Goal: Use online tool/utility: Utilize a website feature to perform a specific function

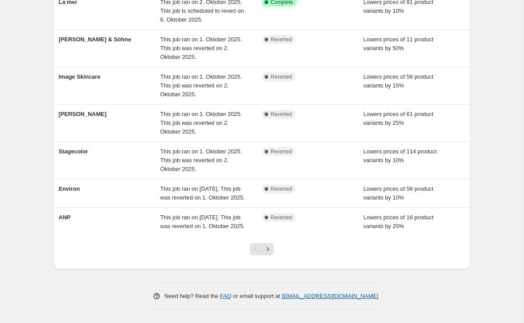
scroll to position [216, 0]
click at [61, 142] on div "Stagecolor This job ran on 1. Oktober 2025. This job was reverted on 2. Oktober…" at bounding box center [262, 160] width 417 height 37
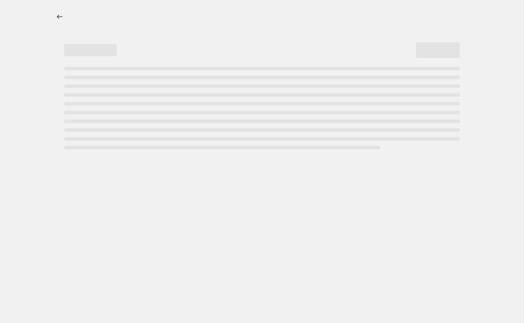
select select "percentage"
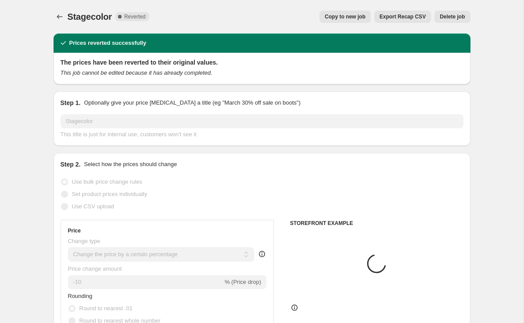
select select "vendor"
click at [351, 17] on span "Copy to new job" at bounding box center [345, 16] width 41 height 7
select select "percentage"
select select "vendor"
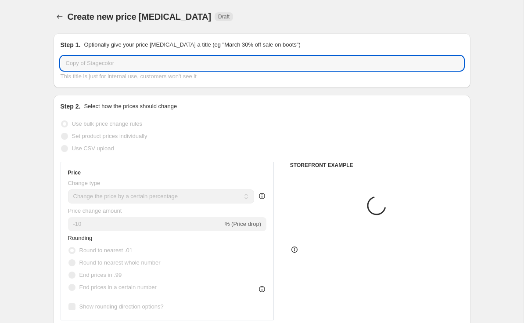
click at [86, 59] on input "Copy of Stagecolor" at bounding box center [262, 63] width 403 height 14
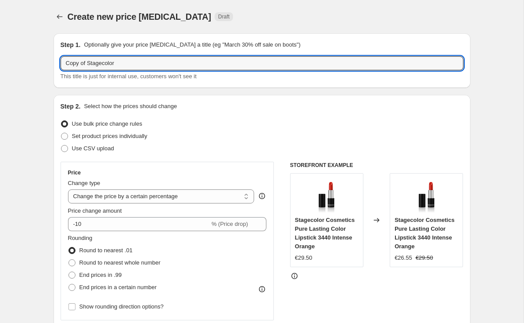
click at [89, 61] on input "Copy of Stagecolor" at bounding box center [262, 63] width 403 height 14
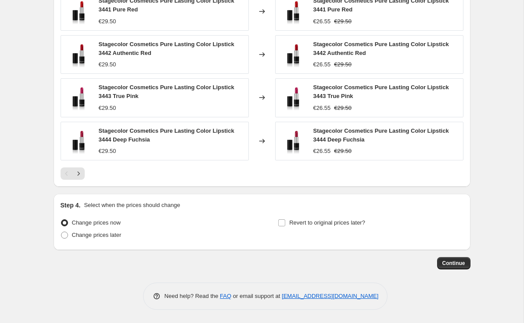
scroll to position [669, 0]
type input "Stagecolor"
click at [292, 213] on div "Step 4. Select when the prices should change Change prices now Change prices la…" at bounding box center [262, 222] width 403 height 42
click at [286, 221] on input "Revert to original prices later?" at bounding box center [281, 222] width 7 height 7
checkbox input "true"
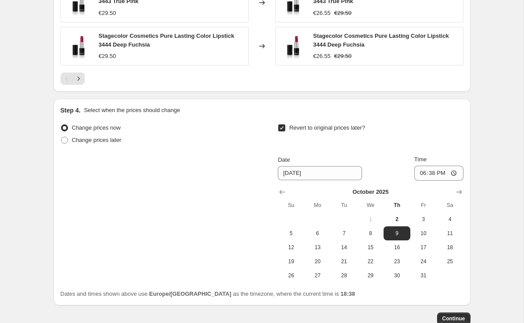
scroll to position [778, 0]
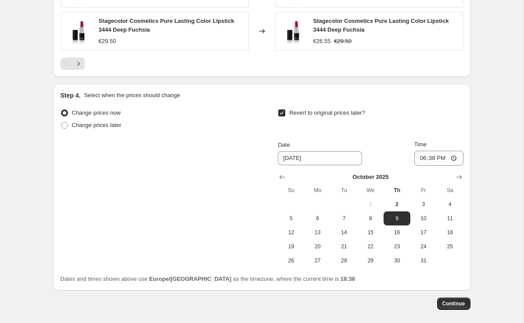
click at [426, 201] on span "3" at bounding box center [423, 204] width 19 height 7
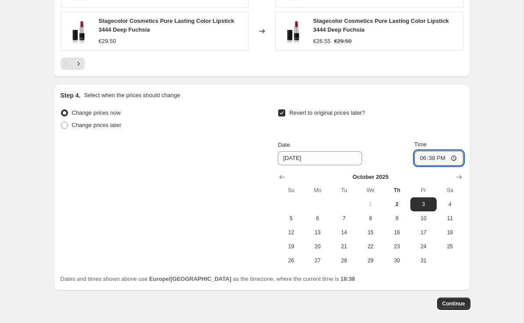
click at [450, 158] on input "18:38" at bounding box center [439, 158] width 49 height 15
click at [319, 220] on span "6" at bounding box center [317, 218] width 19 height 7
type input "[DATE]"
click at [451, 155] on input "18:38" at bounding box center [439, 158] width 49 height 15
type input "03:00"
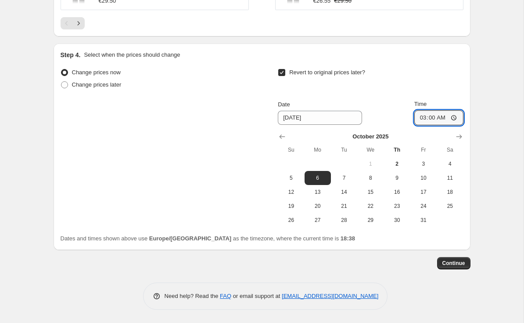
scroll to position [818, 0]
click at [457, 262] on span "Continue" at bounding box center [454, 263] width 23 height 7
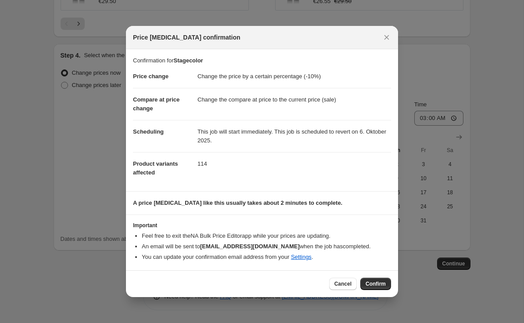
click at [381, 283] on span "Confirm" at bounding box center [376, 283] width 20 height 7
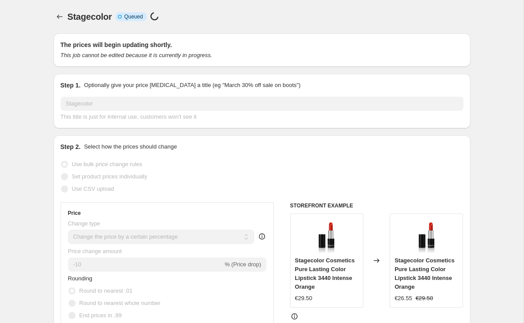
scroll to position [818, 0]
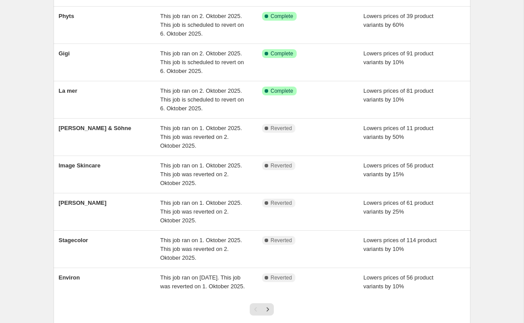
scroll to position [213, 0]
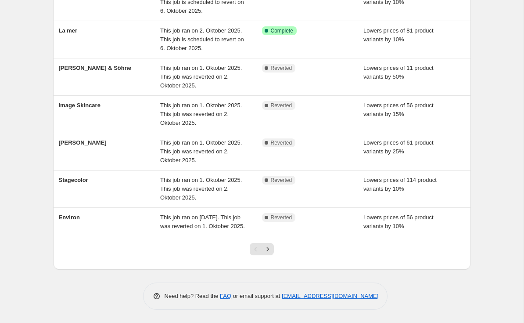
click at [71, 178] on span "Stagecolor" at bounding box center [73, 180] width 29 height 7
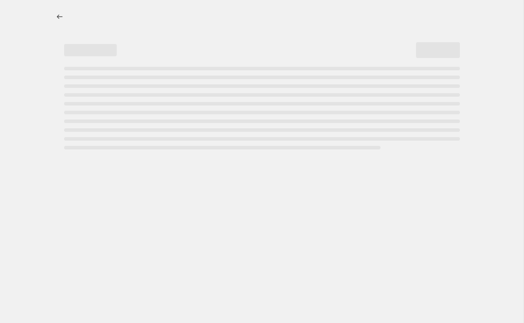
select select "percentage"
select select "vendor"
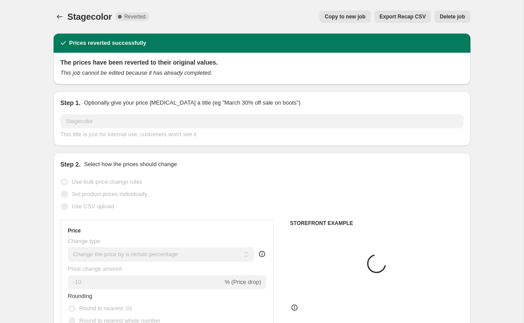
click at [456, 16] on span "Delete job" at bounding box center [452, 16] width 25 height 7
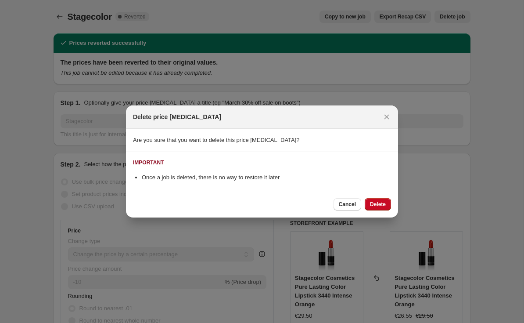
click at [382, 204] on span "Delete" at bounding box center [378, 204] width 16 height 7
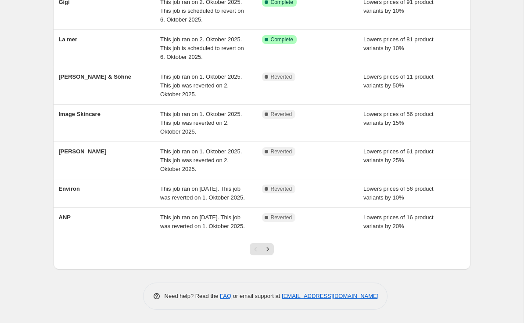
scroll to position [217, 0]
click at [97, 147] on div "[PERSON_NAME]" at bounding box center [110, 160] width 102 height 26
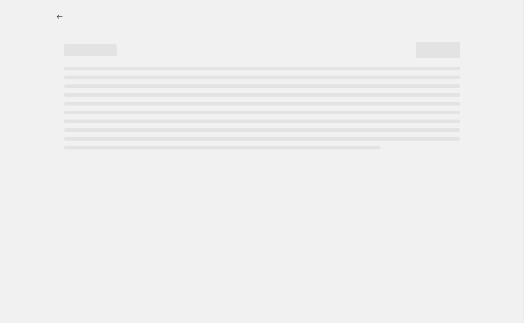
select select "percentage"
select select "vendor"
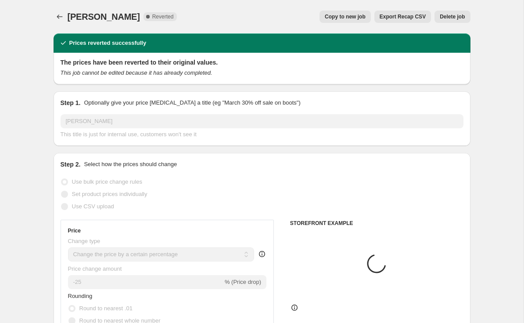
click at [344, 11] on button "Copy to new job" at bounding box center [345, 17] width 51 height 12
select select "percentage"
select select "vendor"
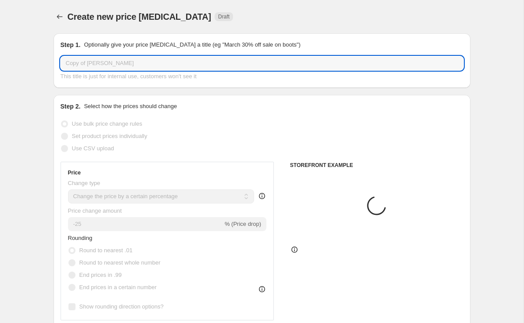
click at [93, 61] on input "Copy of Dr. Eckstein" at bounding box center [262, 63] width 403 height 14
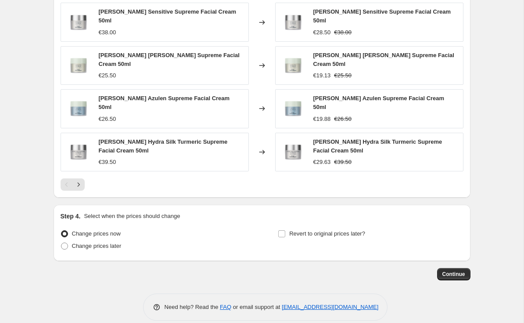
type input "[PERSON_NAME]"
click at [288, 228] on label "Revert to original prices later?" at bounding box center [321, 234] width 87 height 12
click at [286, 230] on input "Revert to original prices later?" at bounding box center [281, 233] width 7 height 7
checkbox input "true"
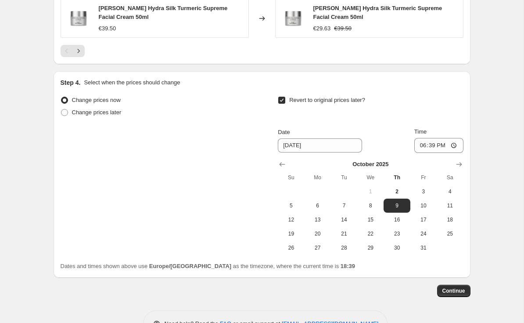
scroll to position [799, 0]
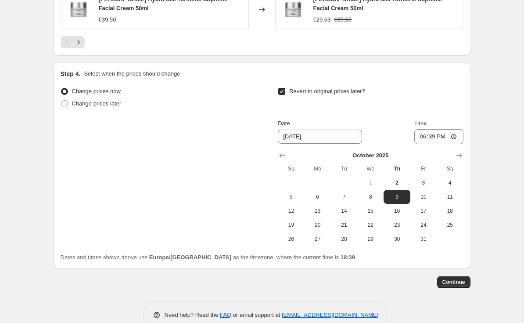
click at [322, 193] on span "6" at bounding box center [317, 196] width 19 height 7
type input "[DATE]"
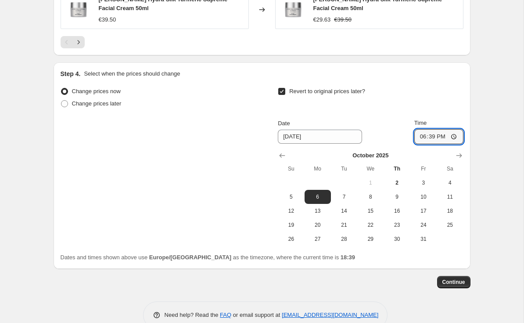
click at [446, 129] on input "18:39" at bounding box center [439, 136] width 49 height 15
type input "03:00"
click at [460, 276] on button "Continue" at bounding box center [454, 282] width 33 height 12
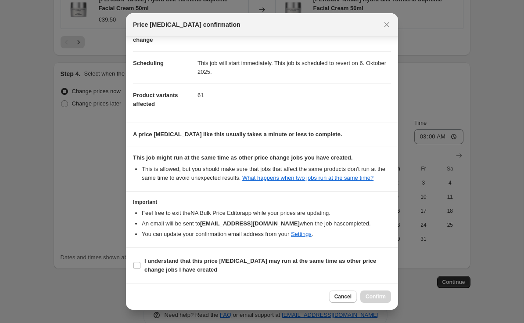
scroll to position [65, 0]
click at [353, 258] on b "I understand that this price change job may run at the same time as other price…" at bounding box center [261, 264] width 232 height 15
click at [141, 262] on input "I understand that this price change job may run at the same time as other price…" at bounding box center [137, 265] width 7 height 7
checkbox input "true"
click at [386, 293] on button "Confirm" at bounding box center [376, 296] width 31 height 12
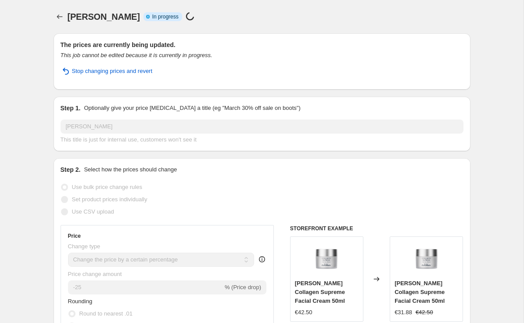
click at [55, 12] on button "Price change jobs" at bounding box center [60, 17] width 12 height 12
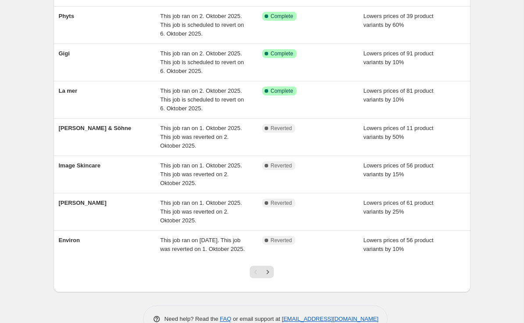
scroll to position [201, 0]
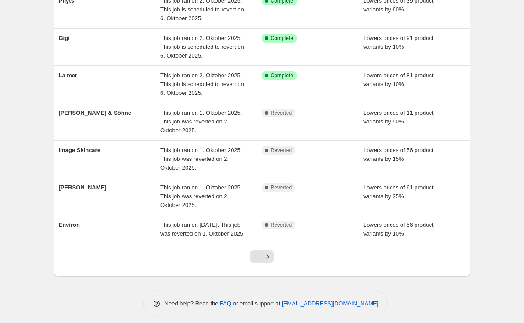
click at [72, 193] on div "[PERSON_NAME]" at bounding box center [110, 196] width 102 height 26
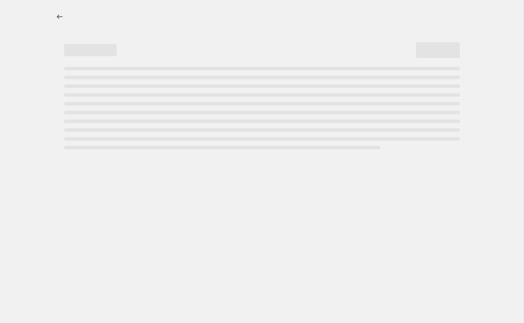
select select "percentage"
select select "vendor"
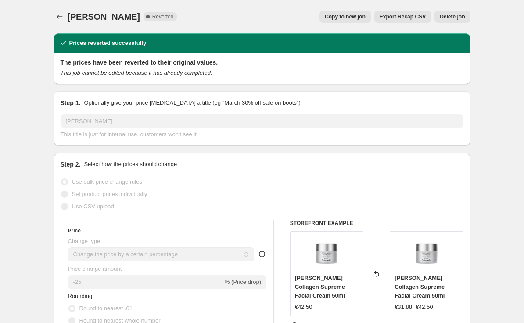
click at [461, 14] on span "Delete job" at bounding box center [452, 16] width 25 height 7
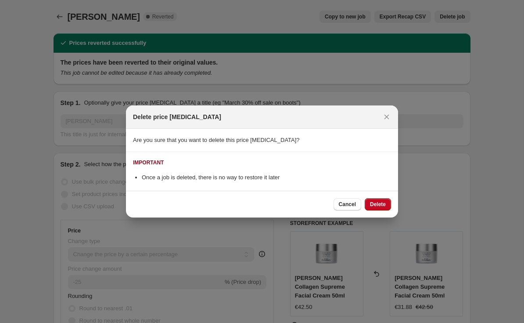
click at [382, 204] on span "Delete" at bounding box center [378, 204] width 16 height 7
